Goal: Transaction & Acquisition: Obtain resource

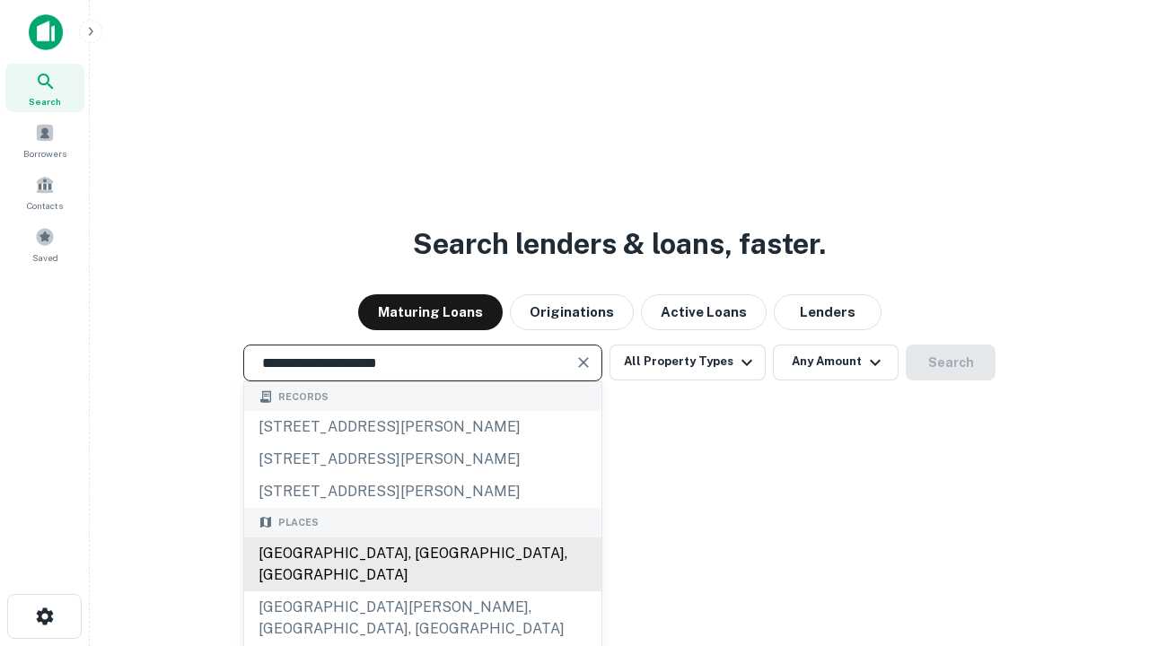
click at [422, 591] on div "[GEOGRAPHIC_DATA], [GEOGRAPHIC_DATA], [GEOGRAPHIC_DATA]" at bounding box center [422, 565] width 357 height 54
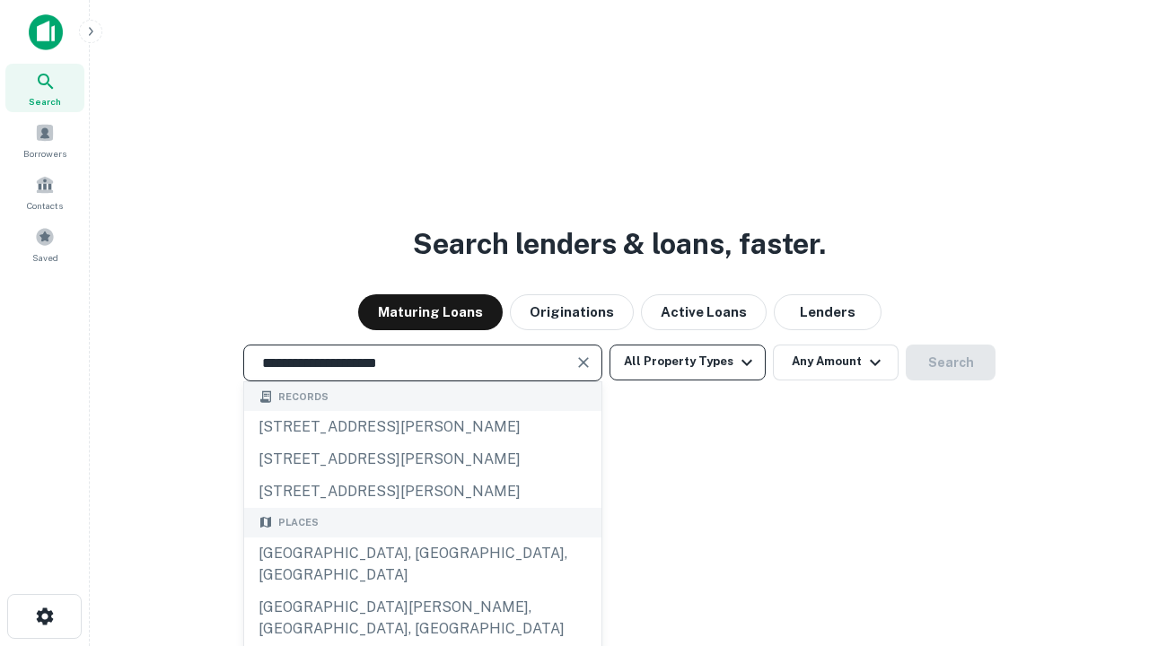
type input "**********"
click at [687, 362] on button "All Property Types" at bounding box center [687, 363] width 156 height 36
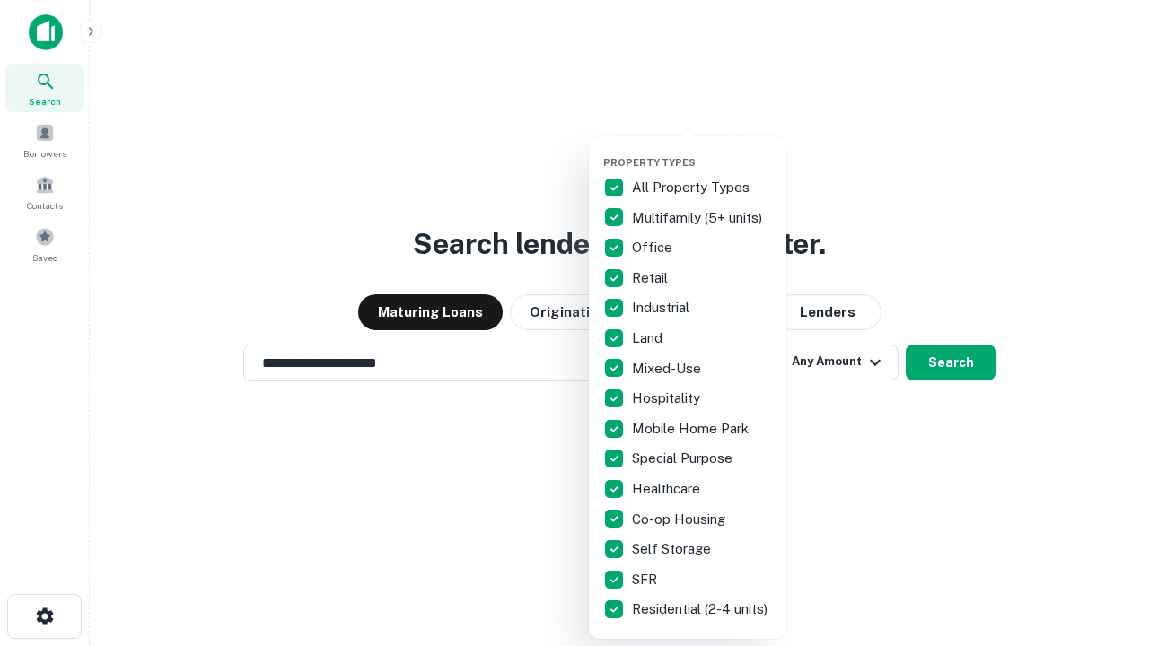
click at [702, 151] on button "button" at bounding box center [701, 151] width 197 height 1
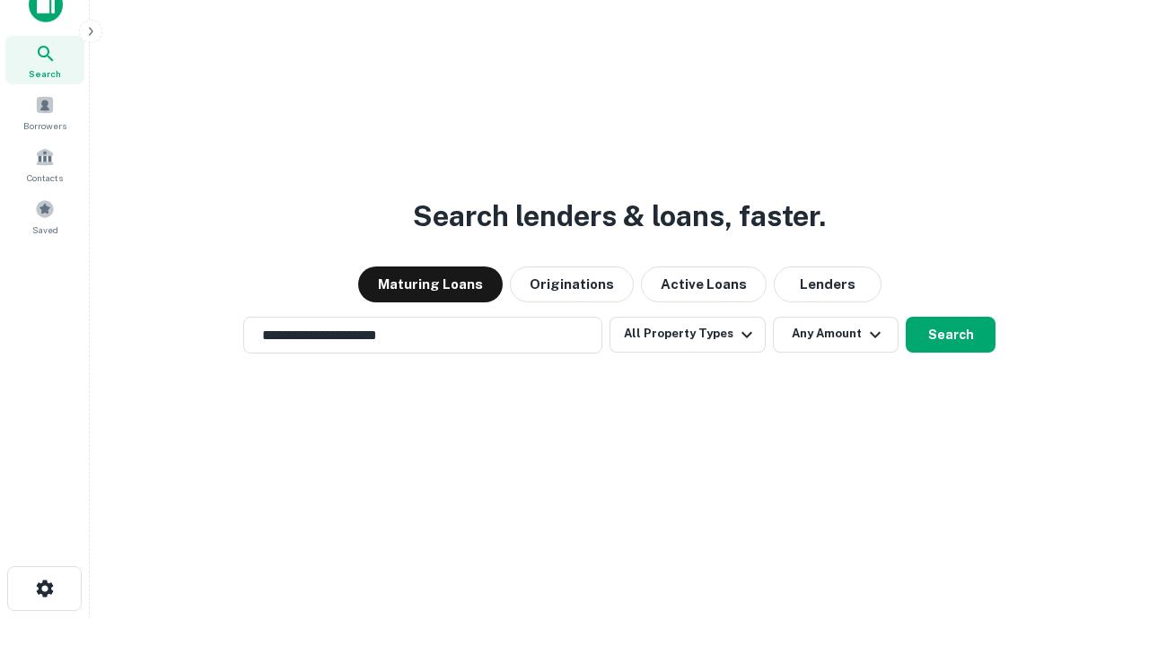
scroll to position [11, 216]
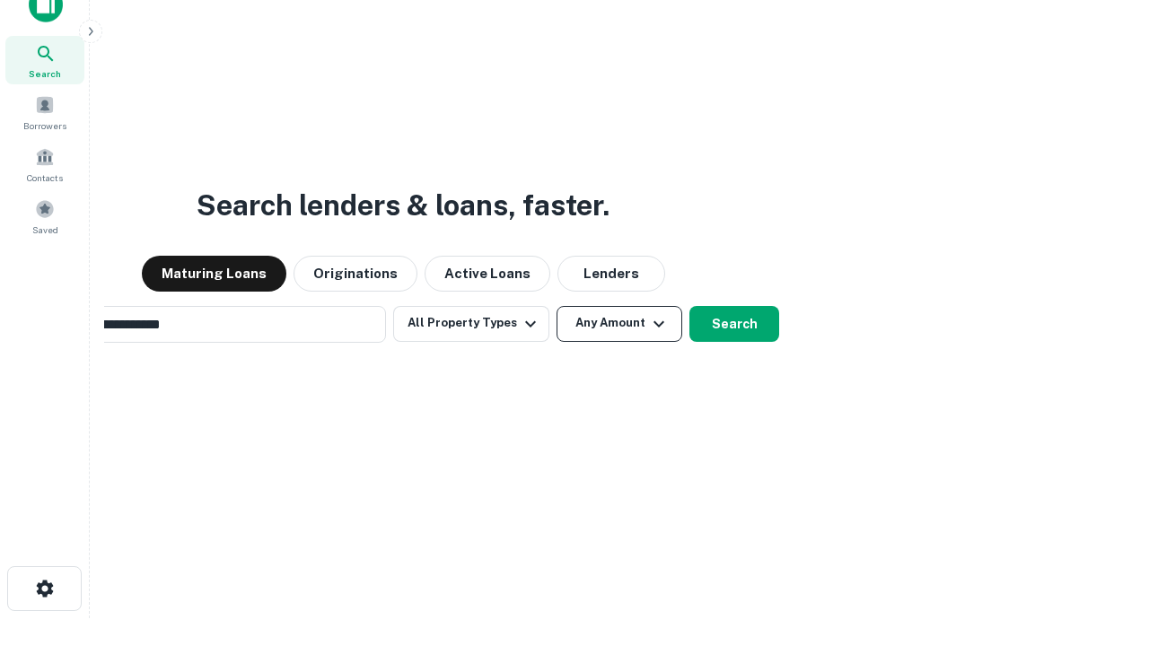
click at [556, 306] on button "Any Amount" at bounding box center [619, 324] width 126 height 36
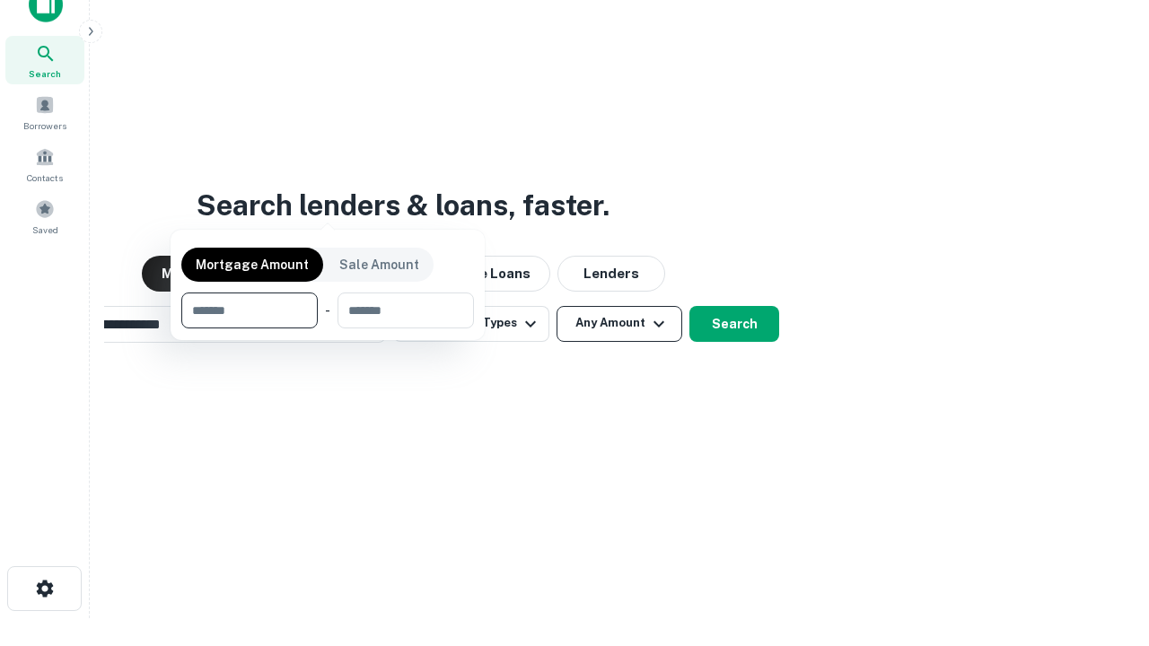
scroll to position [29, 0]
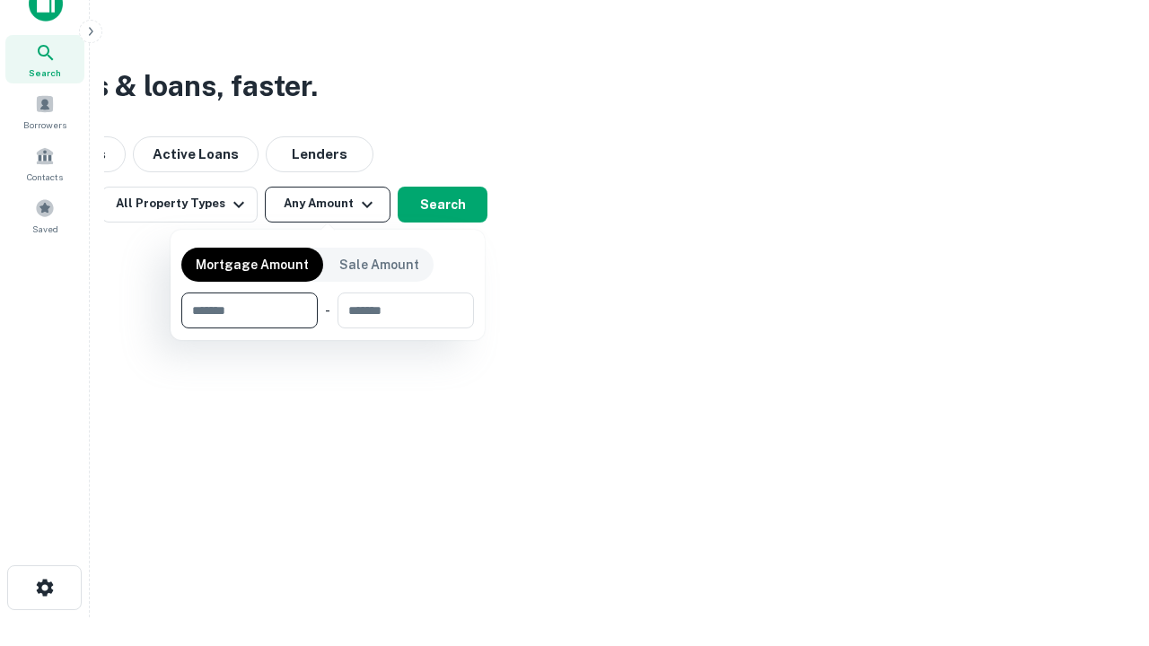
type input "*******"
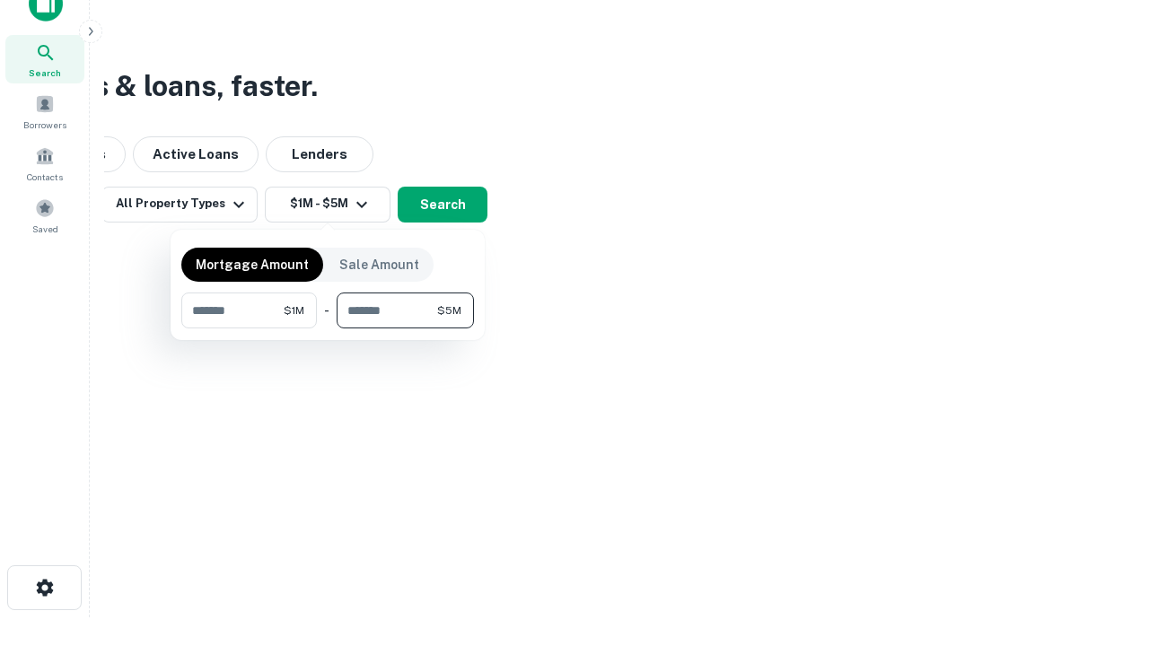
type input "*******"
click at [328, 328] on button "button" at bounding box center [327, 328] width 293 height 1
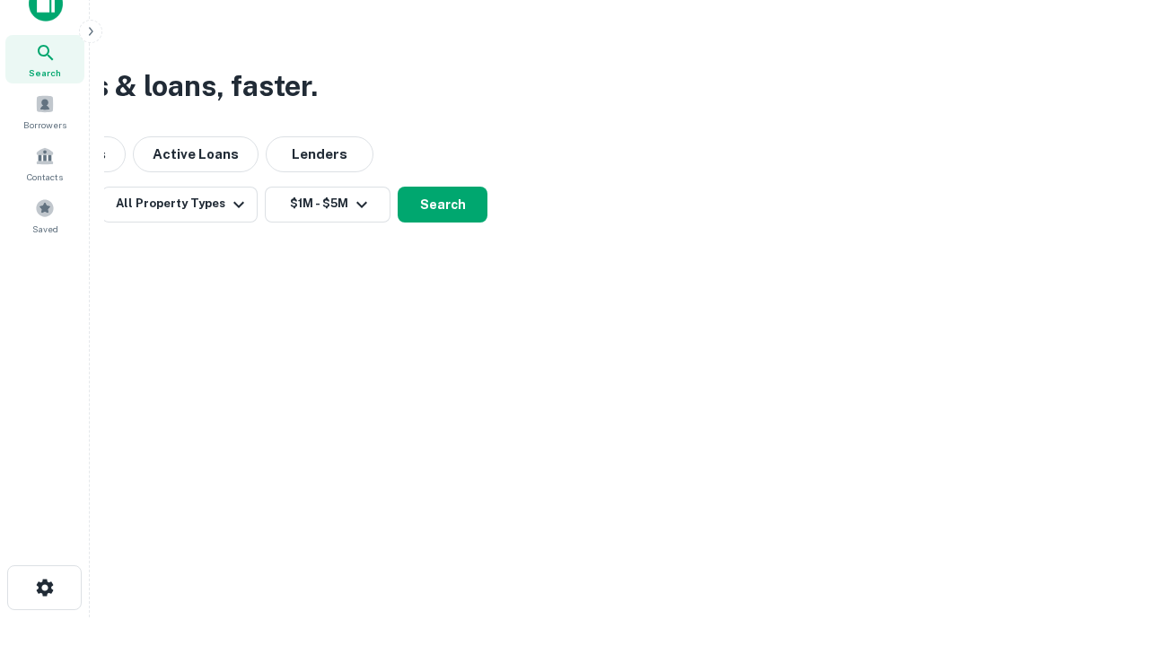
scroll to position [28, 0]
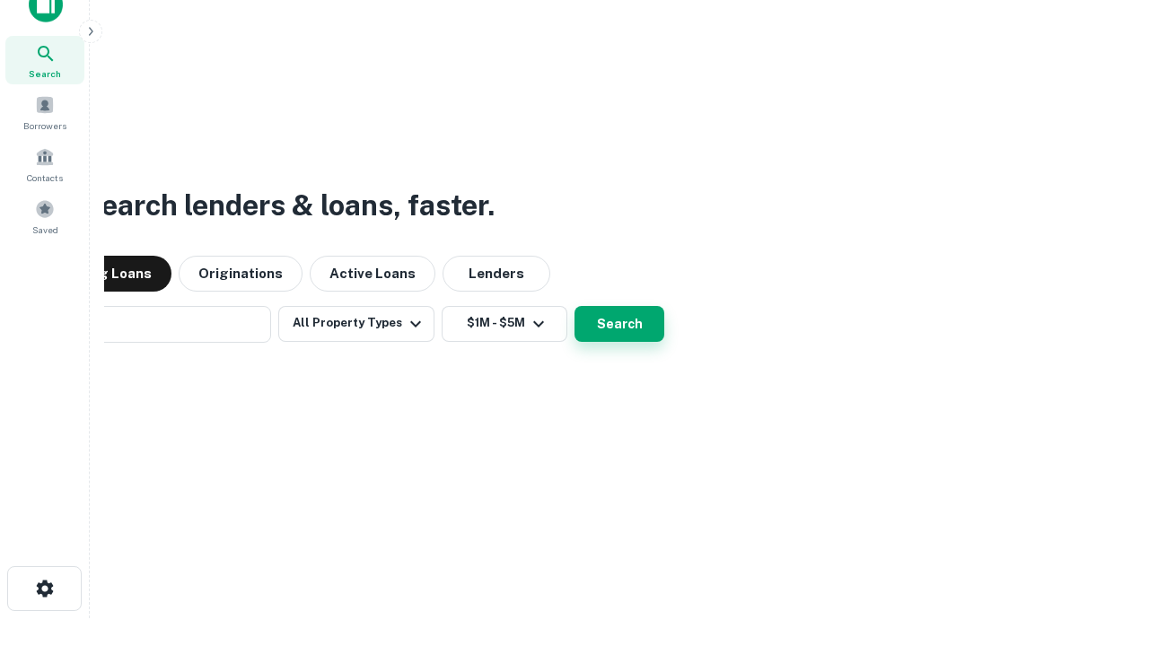
click at [574, 306] on button "Search" at bounding box center [619, 324] width 90 height 36
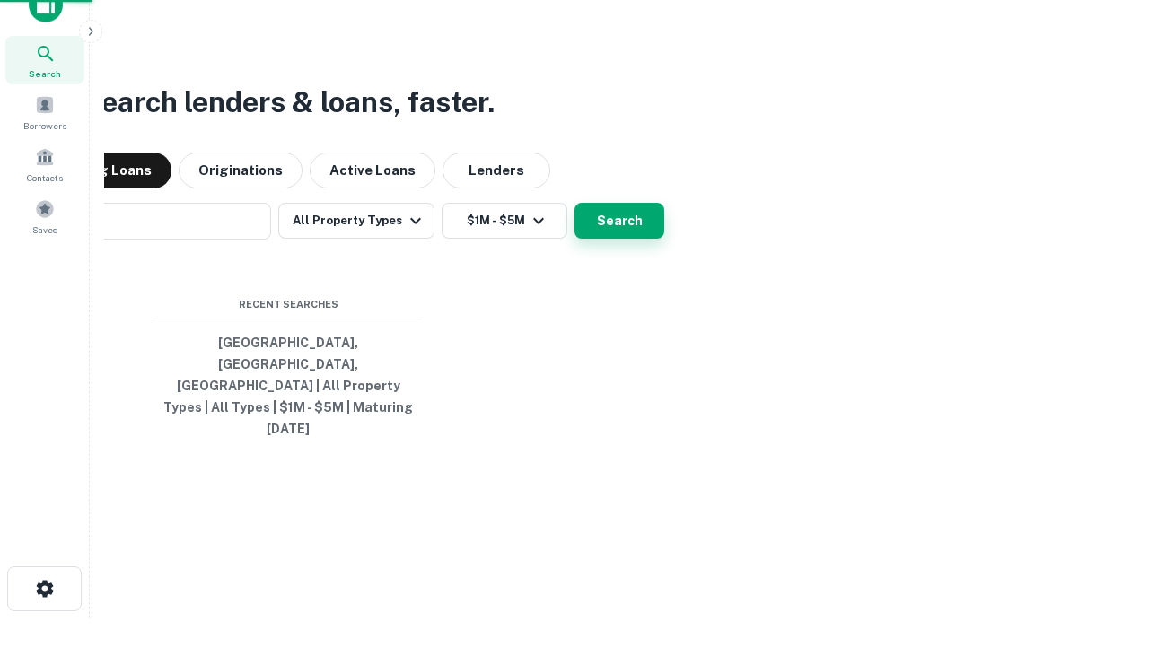
scroll to position [29, 0]
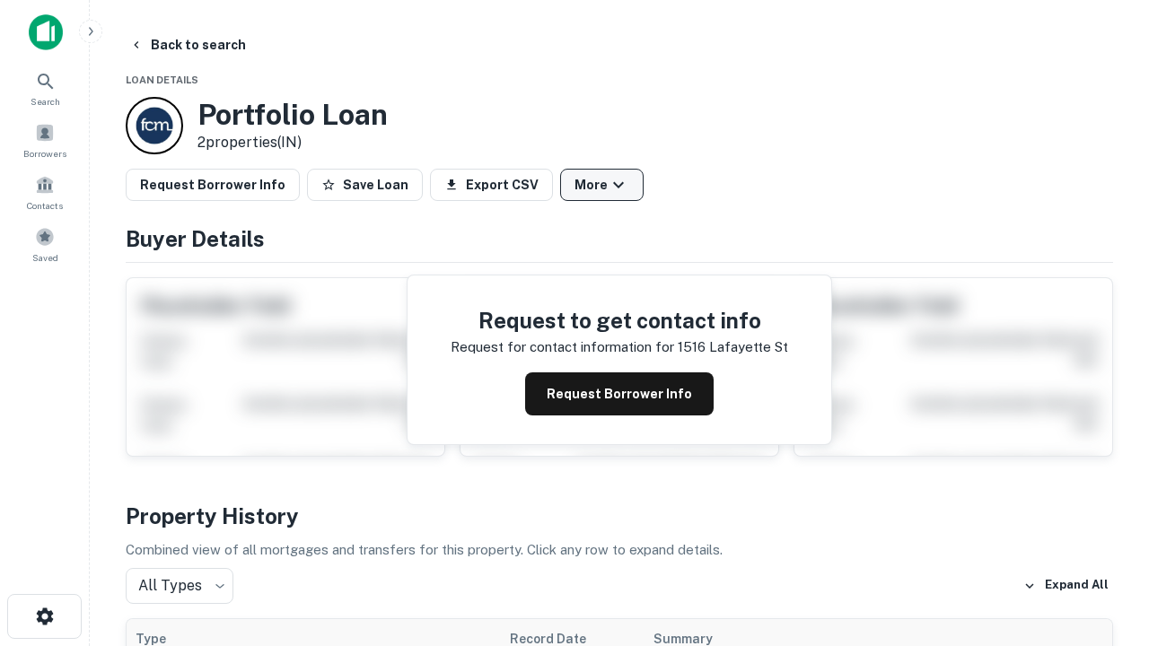
click at [601, 185] on button "More" at bounding box center [601, 185] width 83 height 32
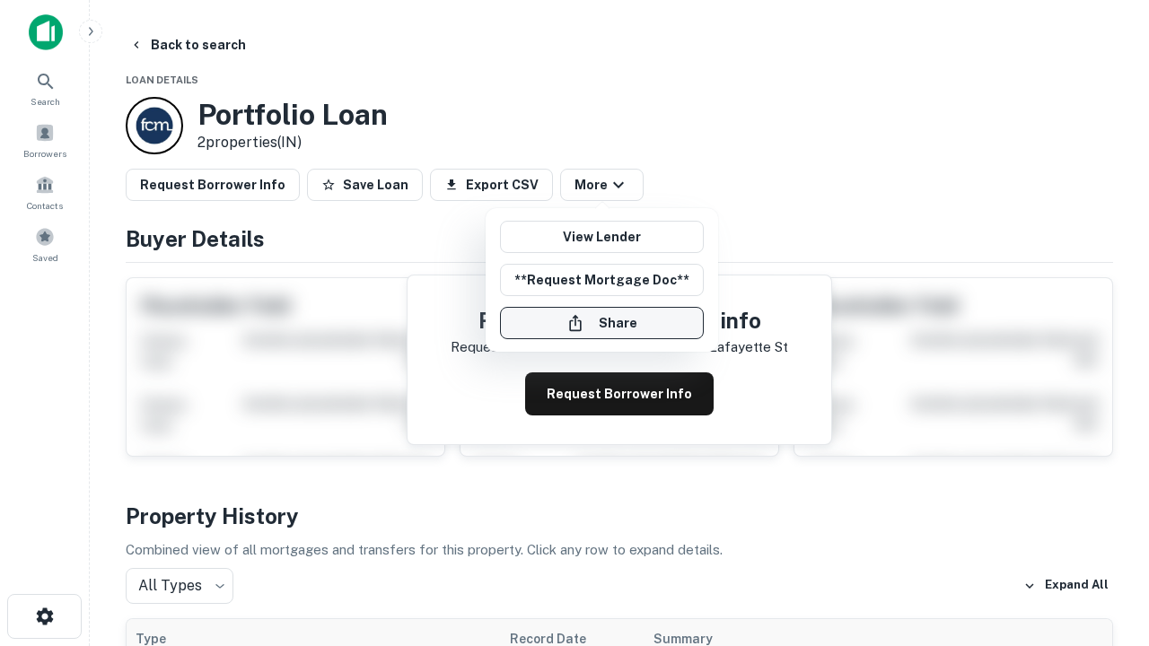
click at [601, 323] on button "Share" at bounding box center [602, 323] width 204 height 32
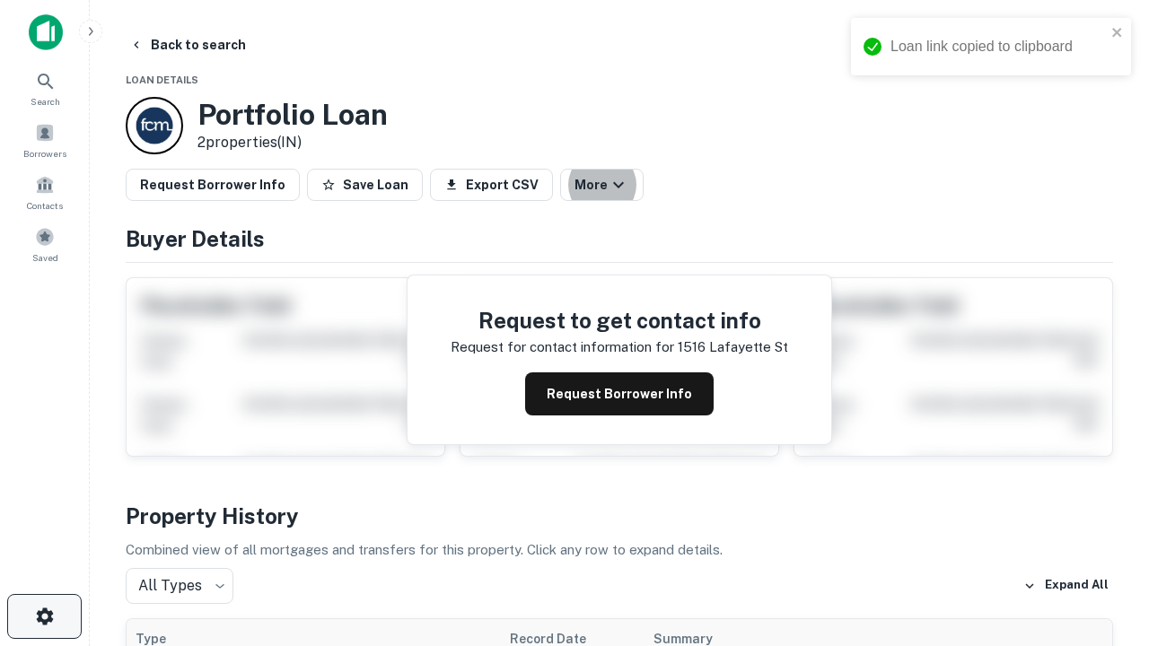
click at [44, 617] on icon "button" at bounding box center [45, 617] width 22 height 22
